Goal: Task Accomplishment & Management: Use online tool/utility

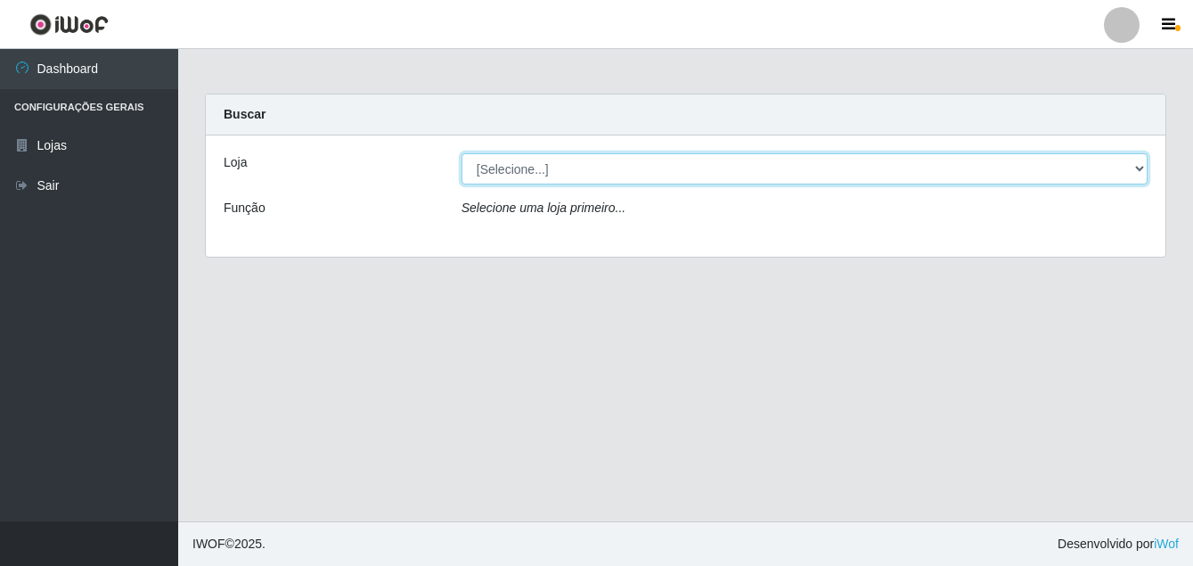
click at [624, 169] on select "[Selecione...] Ajubá Mercado" at bounding box center [805, 168] width 686 height 31
select select "402"
click at [462, 153] on select "[Selecione...] Ajubá Mercado" at bounding box center [805, 168] width 686 height 31
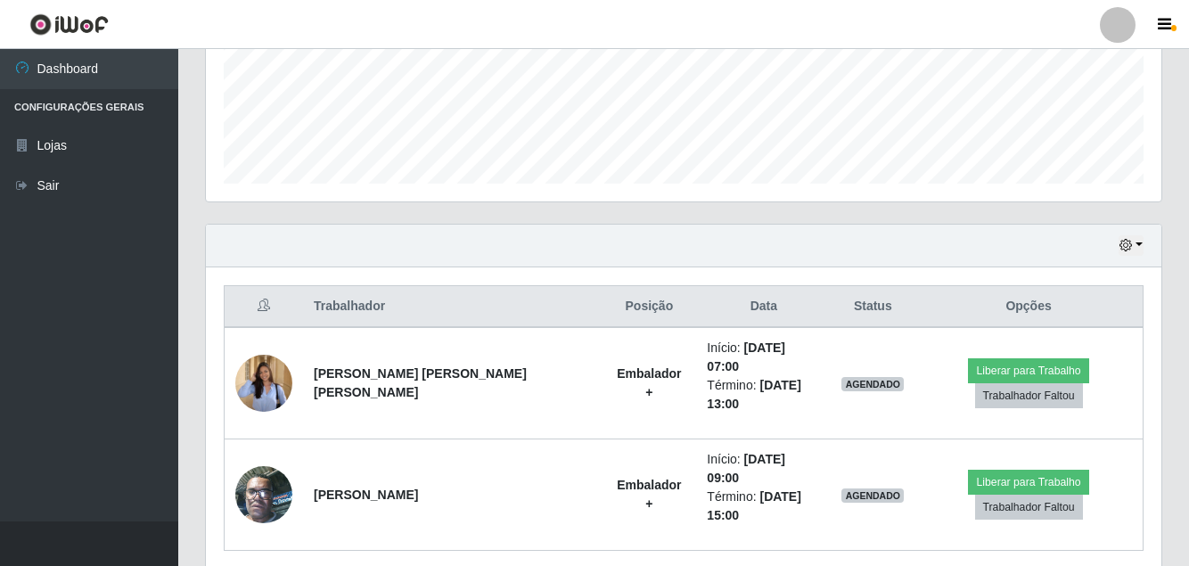
scroll to position [459, 0]
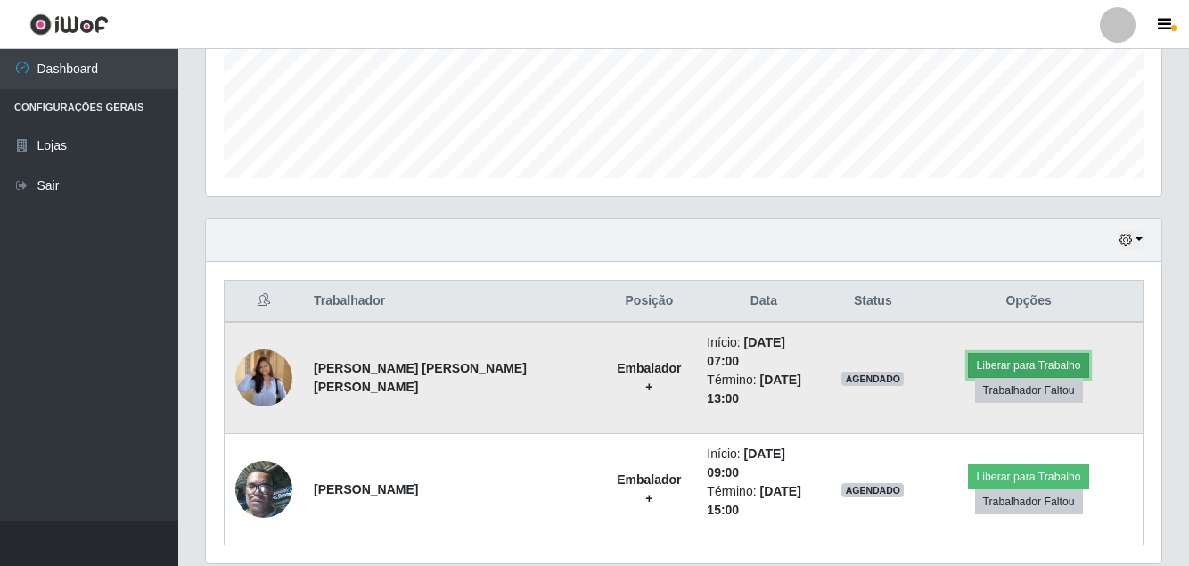
click at [968, 364] on button "Liberar para Trabalho" at bounding box center [1028, 365] width 120 height 25
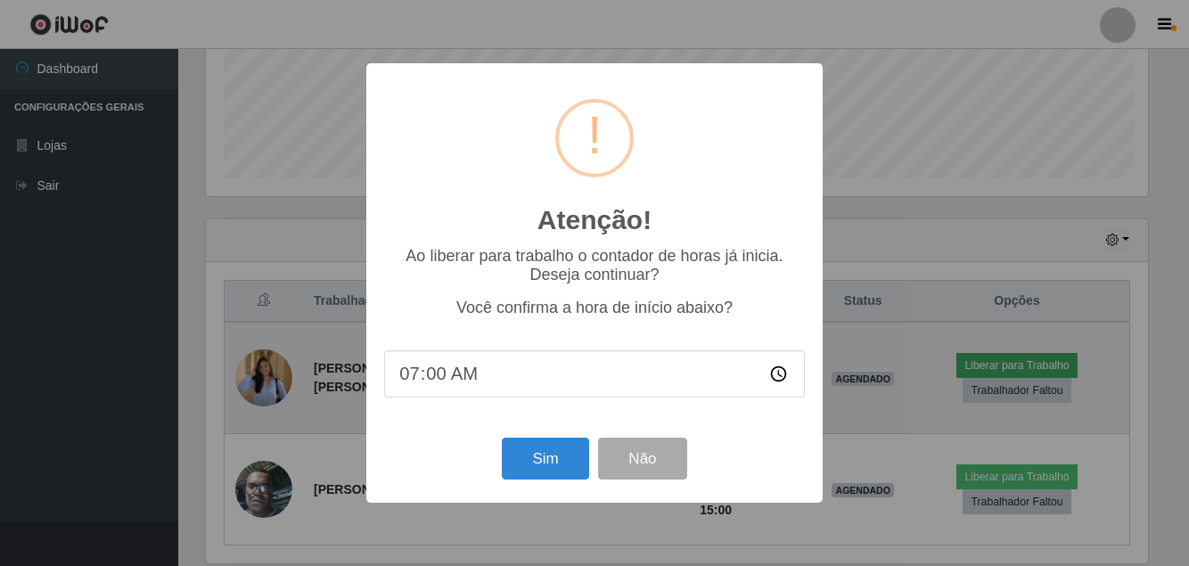
scroll to position [370, 946]
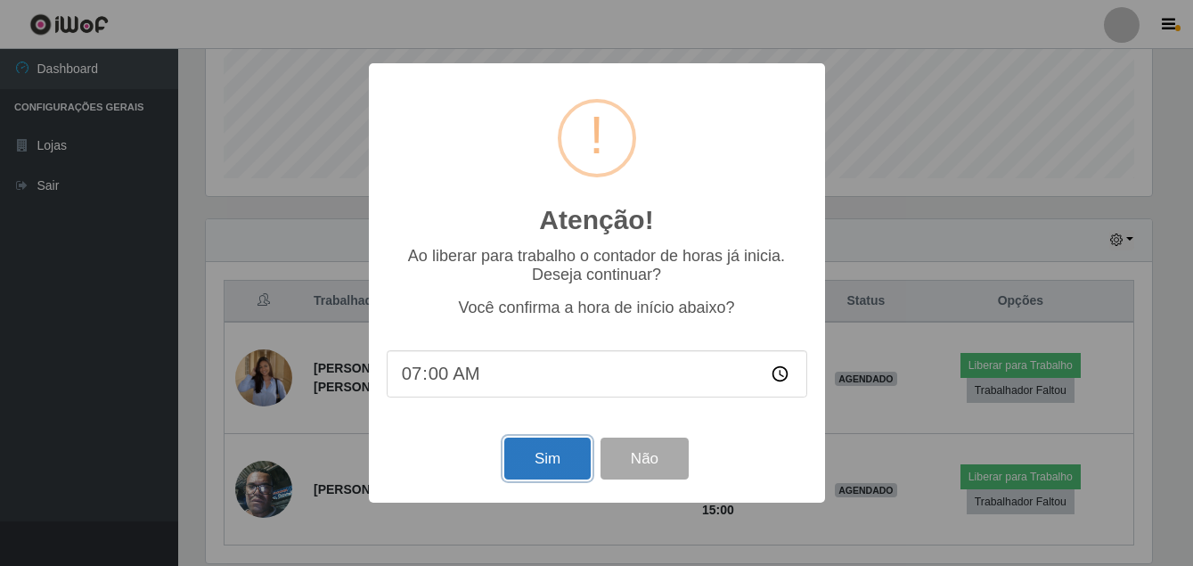
click at [566, 453] on button "Sim" at bounding box center [547, 459] width 86 height 42
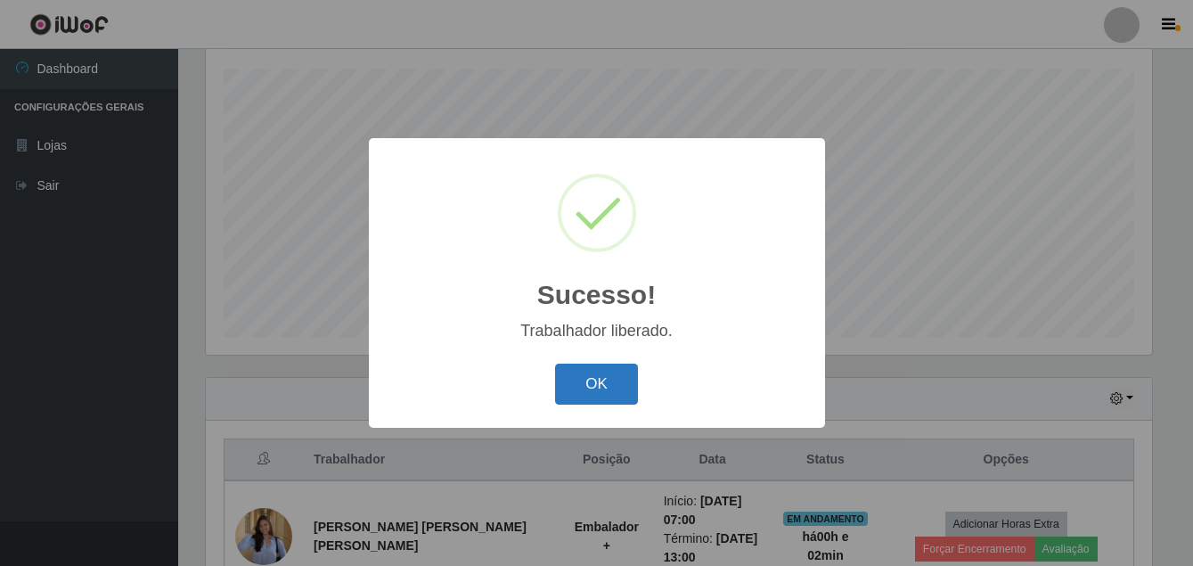
click at [618, 388] on button "OK" at bounding box center [596, 385] width 83 height 42
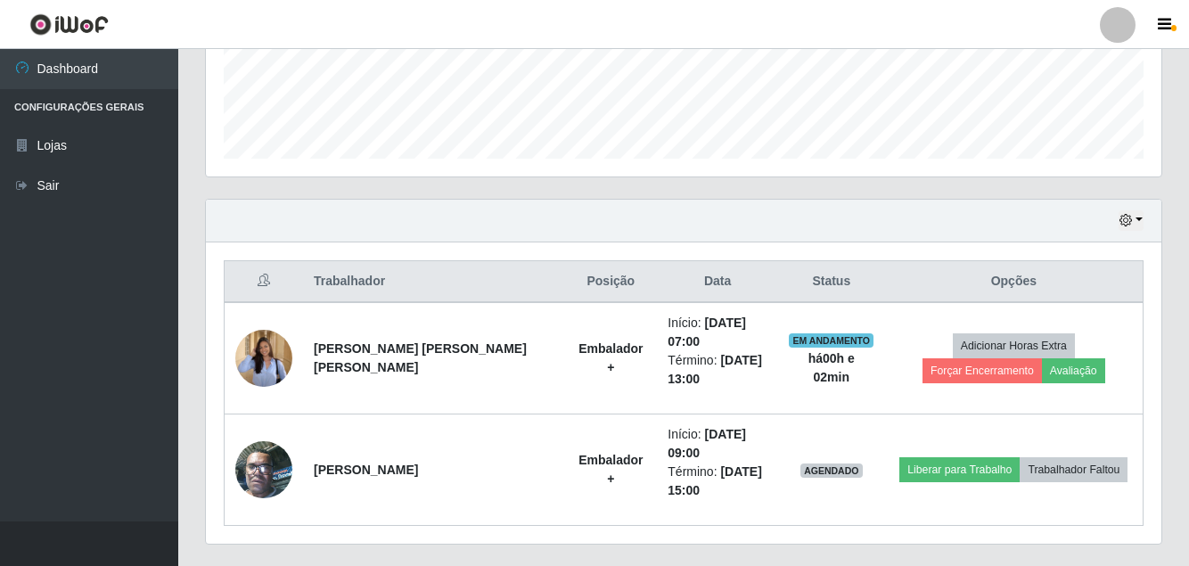
scroll to position [486, 0]
